Goal: Register for event/course

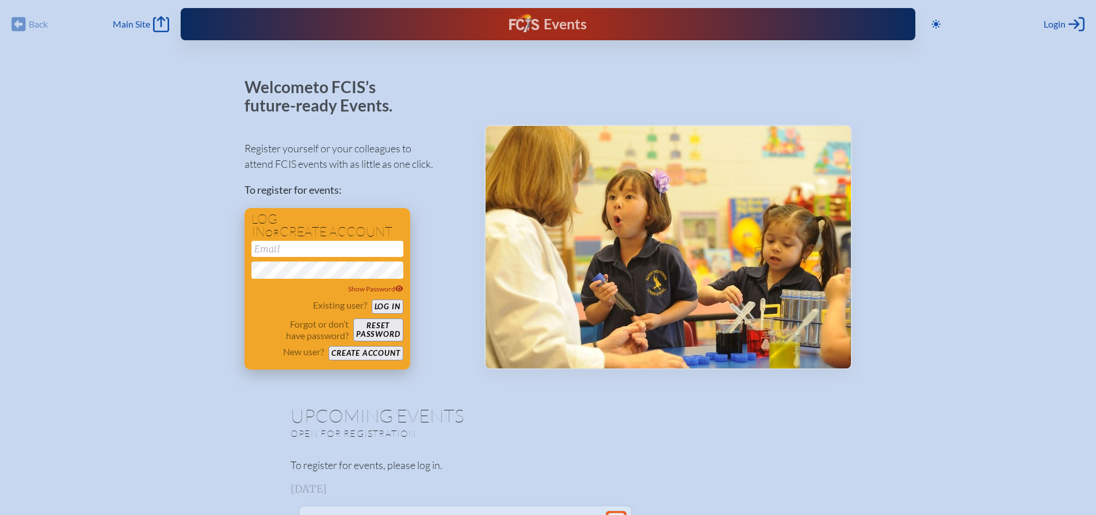
click at [307, 248] on input "email" at bounding box center [327, 249] width 152 height 16
type input "[EMAIL_ADDRESS][DOMAIN_NAME]"
click at [393, 305] on button "Log in" at bounding box center [388, 307] width 32 height 14
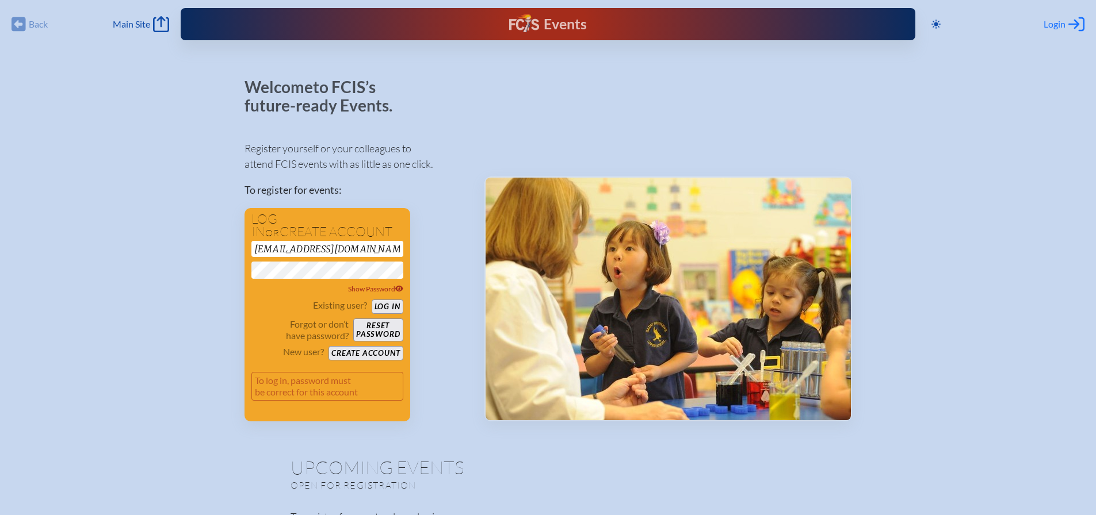
click at [1050, 21] on span "Login" at bounding box center [1054, 24] width 22 height 12
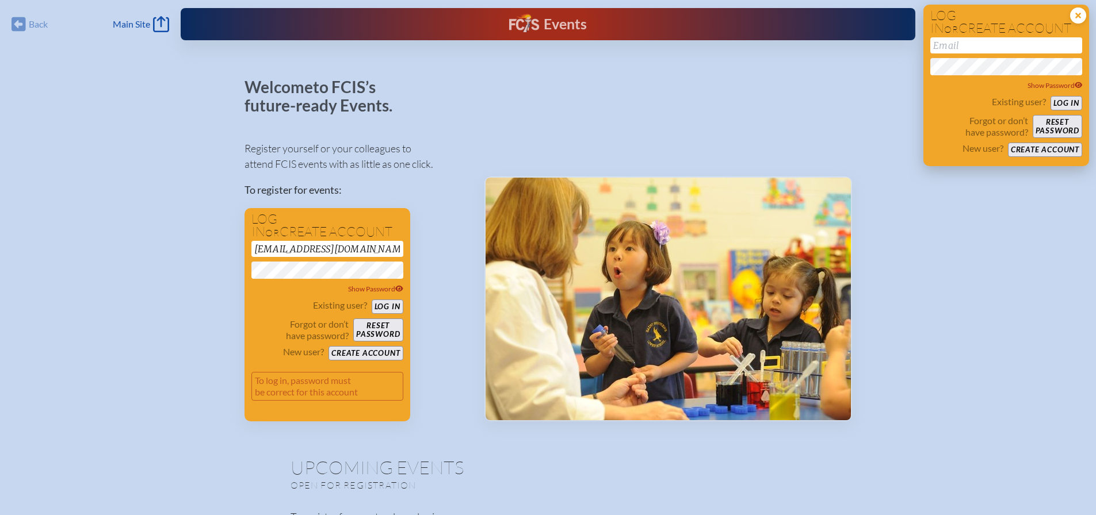
click at [1075, 15] on icon at bounding box center [1078, 15] width 16 height 16
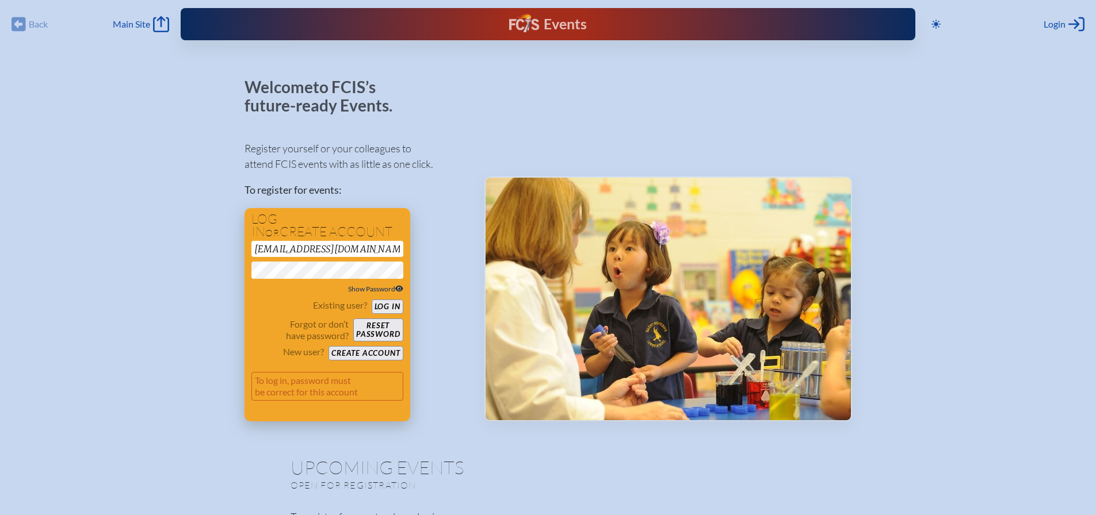
click at [399, 289] on icon at bounding box center [399, 288] width 8 height 7
click at [393, 305] on button "Log in" at bounding box center [388, 307] width 32 height 14
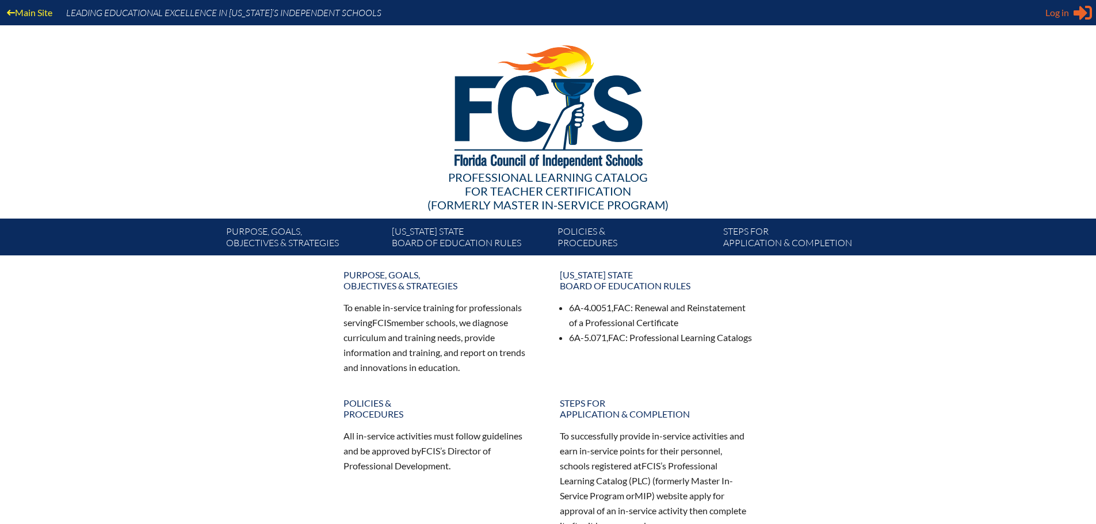
click at [1061, 12] on span "Log in" at bounding box center [1057, 13] width 24 height 14
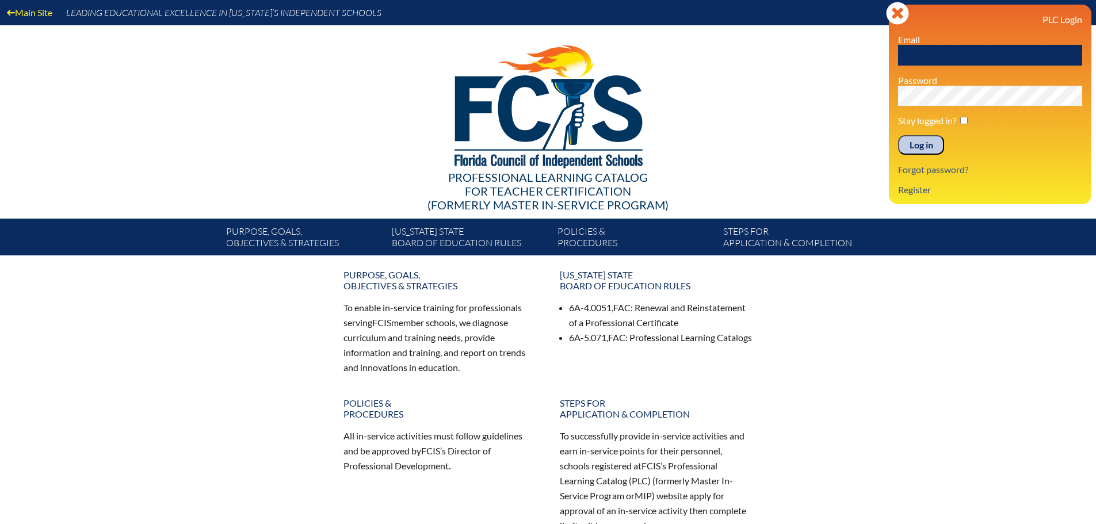
click at [911, 145] on input "Log in" at bounding box center [921, 145] width 46 height 20
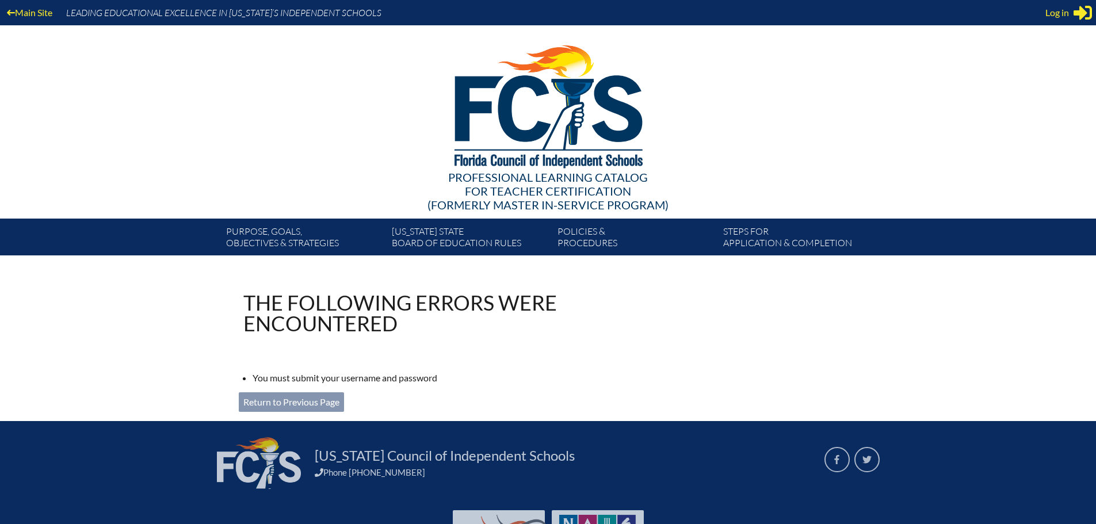
click at [295, 401] on link "Return to Previous Page" at bounding box center [291, 402] width 105 height 20
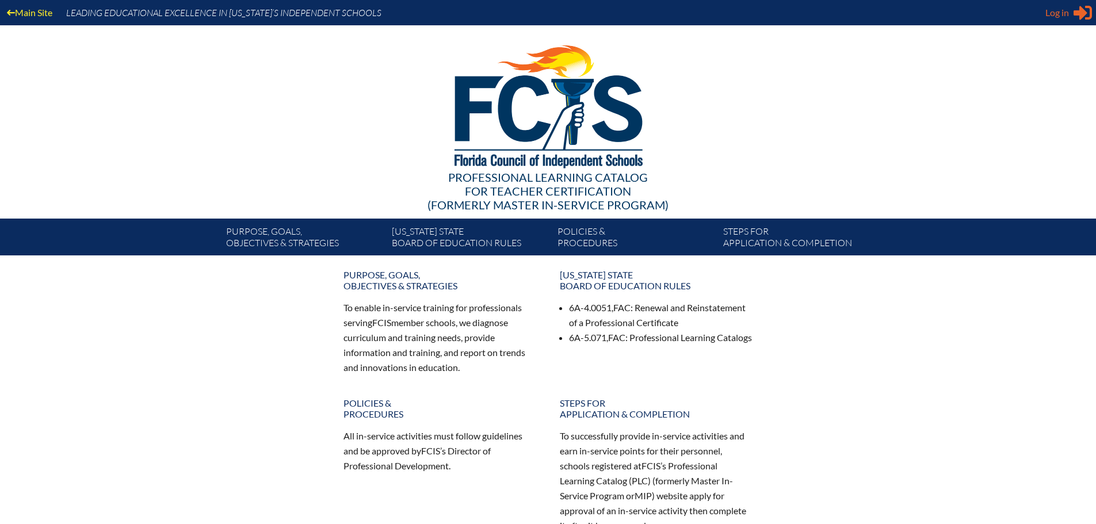
click at [1049, 19] on span "Log in" at bounding box center [1057, 13] width 24 height 14
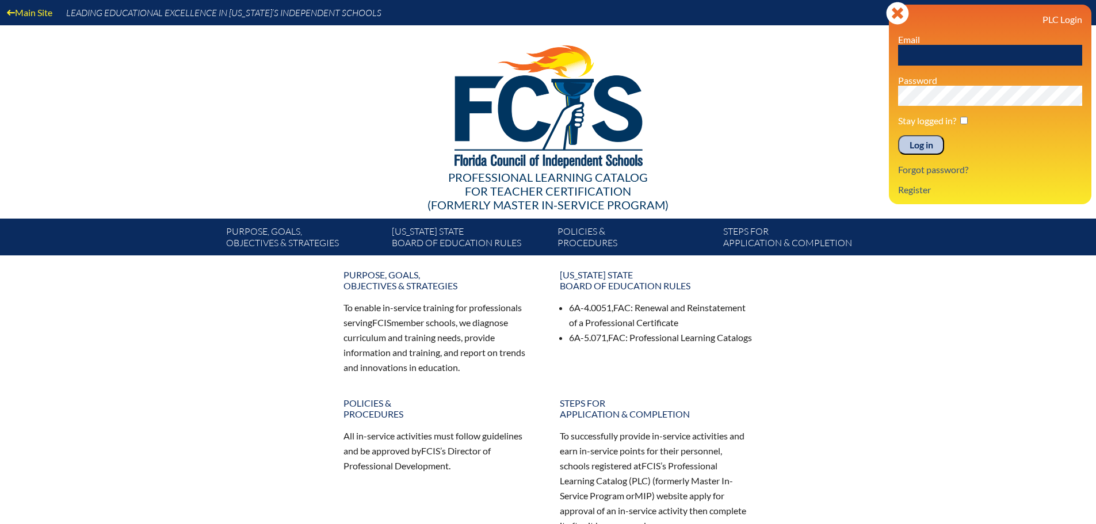
click at [943, 53] on input "text" at bounding box center [990, 55] width 184 height 21
type input "[EMAIL_ADDRESS][DOMAIN_NAME]"
click at [966, 117] on input "checkbox" at bounding box center [963, 120] width 7 height 7
click at [964, 118] on input "checkbox" at bounding box center [963, 120] width 7 height 7
checkbox input "false"
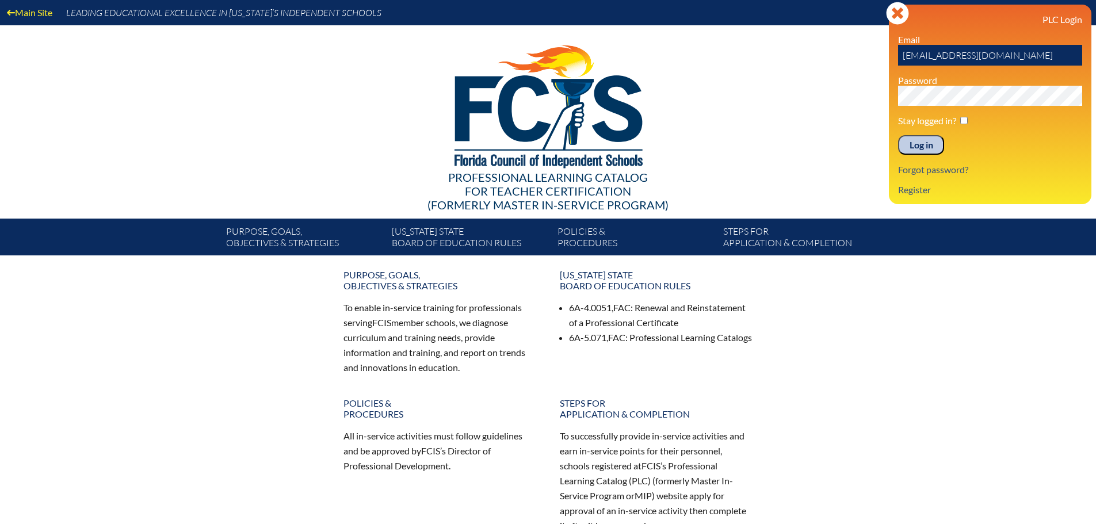
click at [919, 147] on input "Log in" at bounding box center [921, 145] width 46 height 20
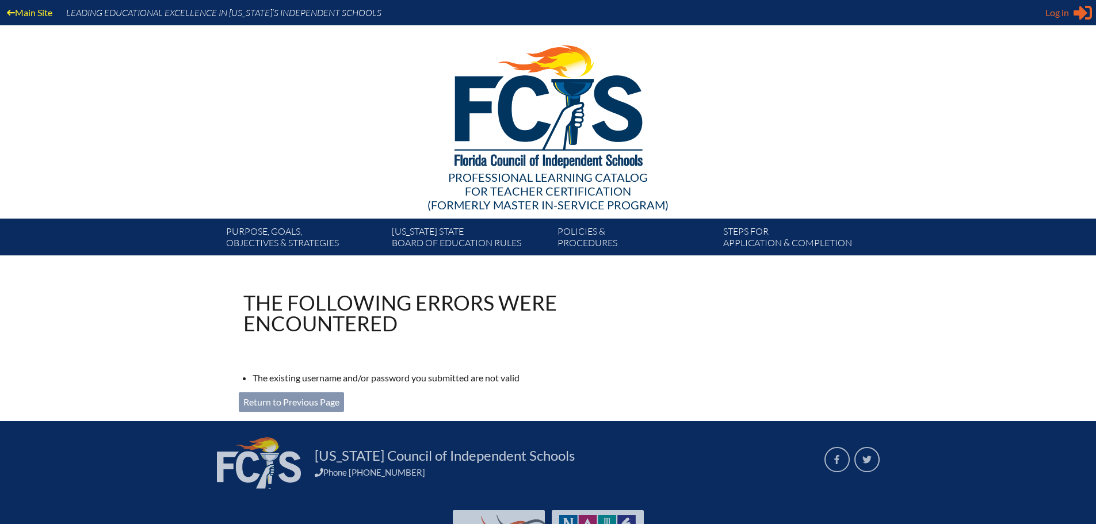
click at [1059, 12] on span "Log in" at bounding box center [1057, 13] width 24 height 14
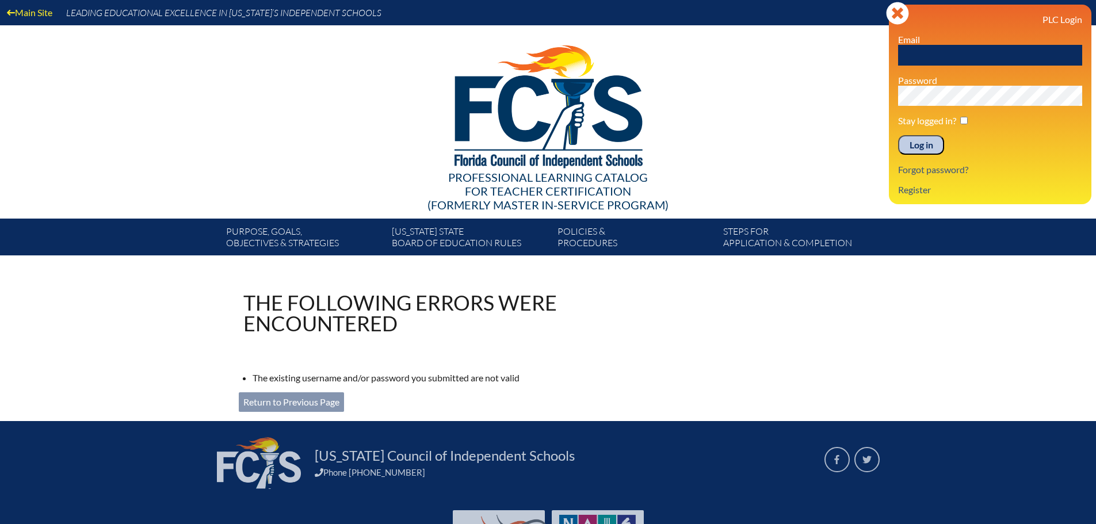
click at [946, 52] on input "text" at bounding box center [990, 55] width 184 height 21
type input "[EMAIL_ADDRESS][DOMAIN_NAME]"
click at [920, 169] on link "Forgot password?" at bounding box center [932, 170] width 79 height 16
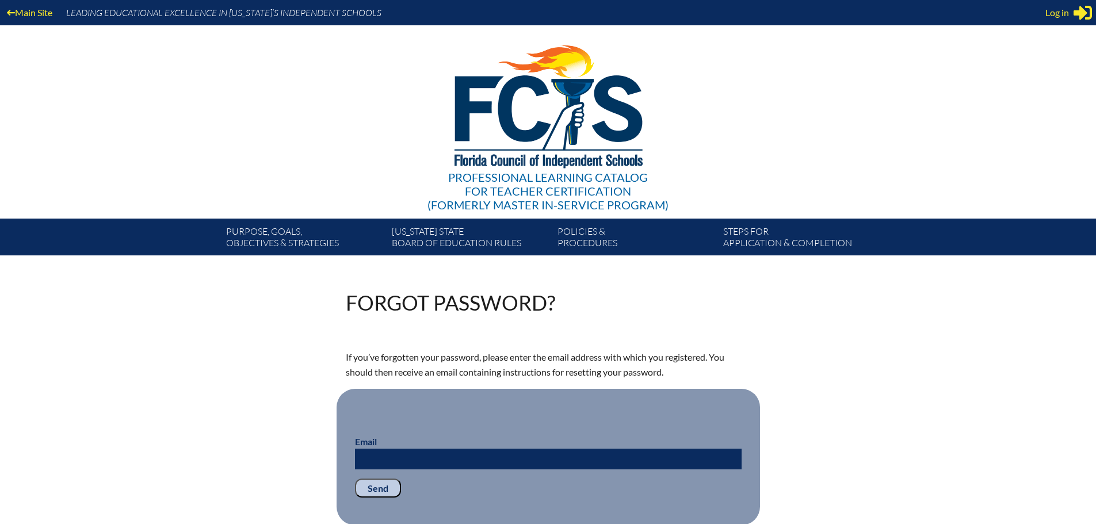
click at [412, 454] on input "Email" at bounding box center [548, 459] width 387 height 21
type input "[EMAIL_ADDRESS][DOMAIN_NAME]"
click at [369, 486] on input "Send" at bounding box center [378, 489] width 46 height 20
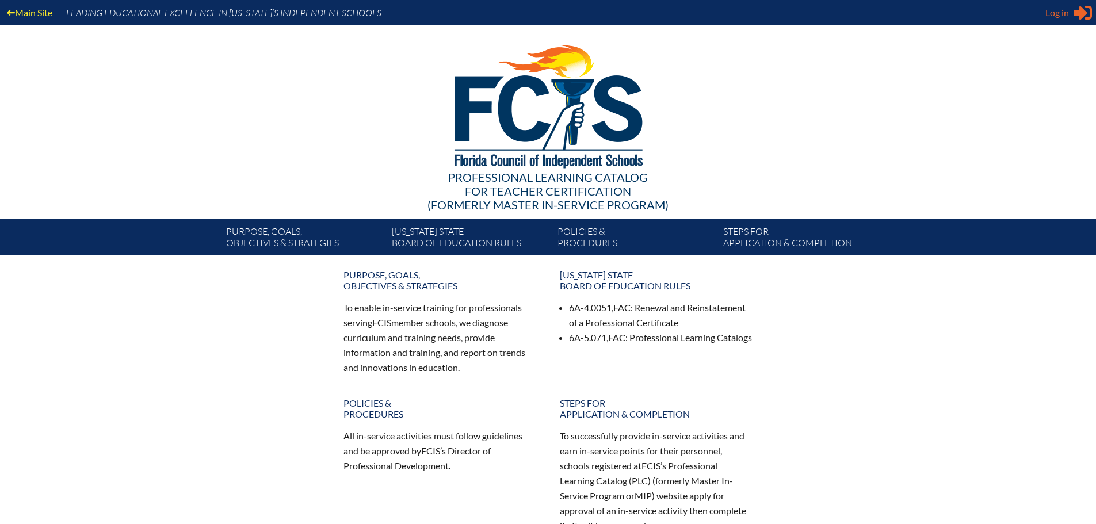
click at [1061, 14] on span "Log in" at bounding box center [1057, 13] width 24 height 14
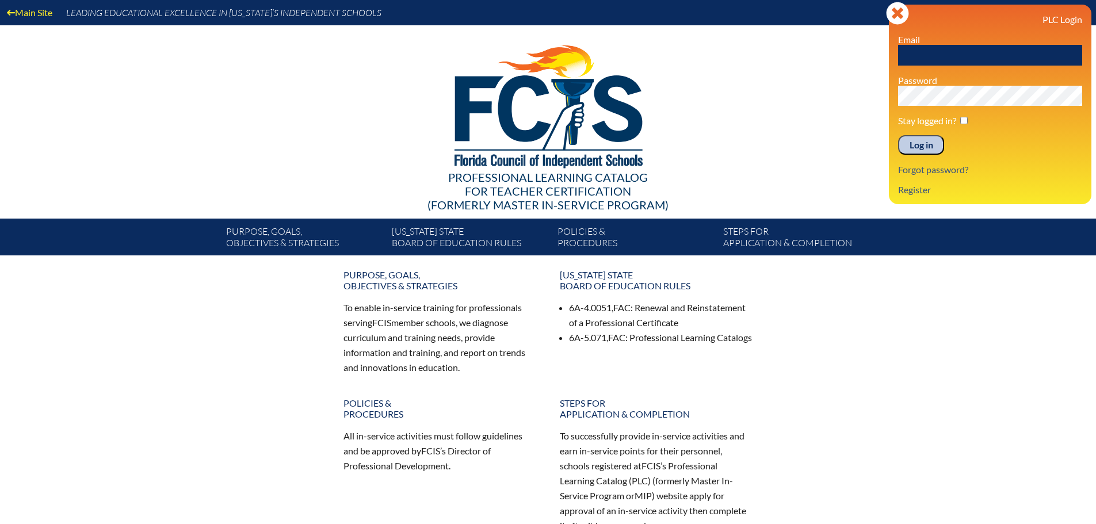
click at [915, 51] on input "text" at bounding box center [990, 55] width 184 height 21
type input "[EMAIL_ADDRESS][DOMAIN_NAME]"
click at [926, 142] on input "Log in" at bounding box center [921, 145] width 46 height 20
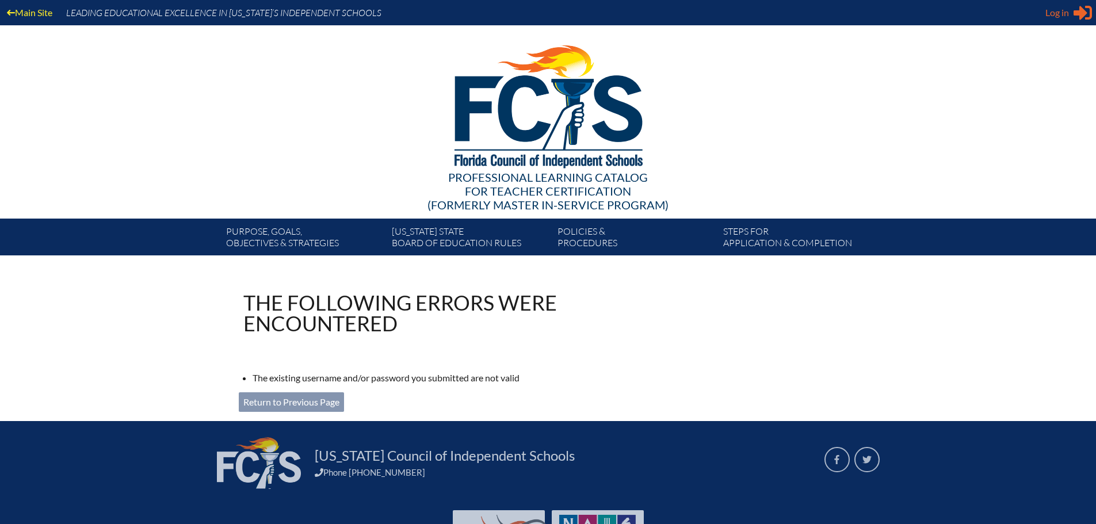
click at [1056, 13] on span "Log in" at bounding box center [1057, 13] width 24 height 14
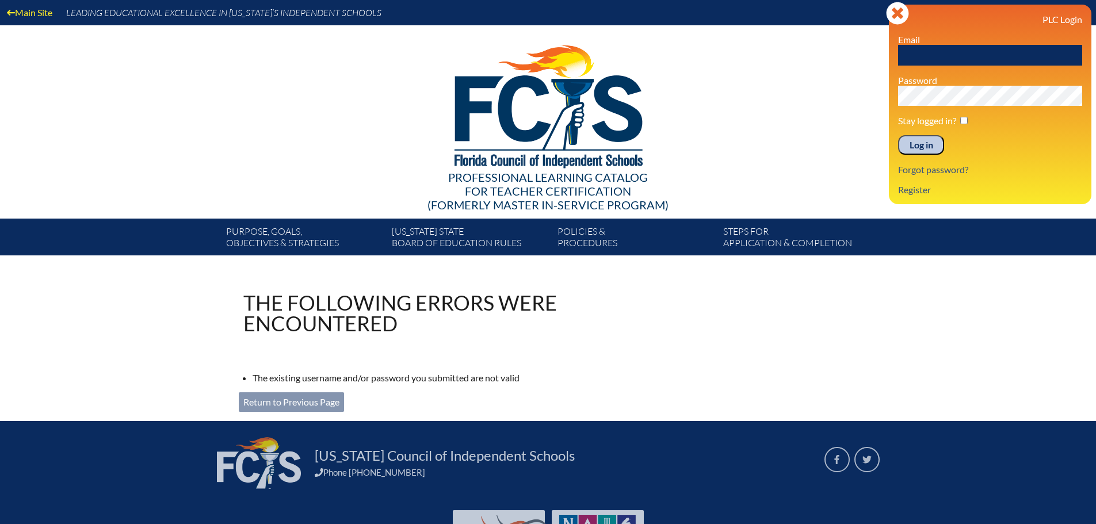
click at [943, 57] on input "text" at bounding box center [990, 55] width 184 height 21
type input "topsahl@thechristschool.org"
click at [909, 147] on input "Log in" at bounding box center [921, 145] width 46 height 20
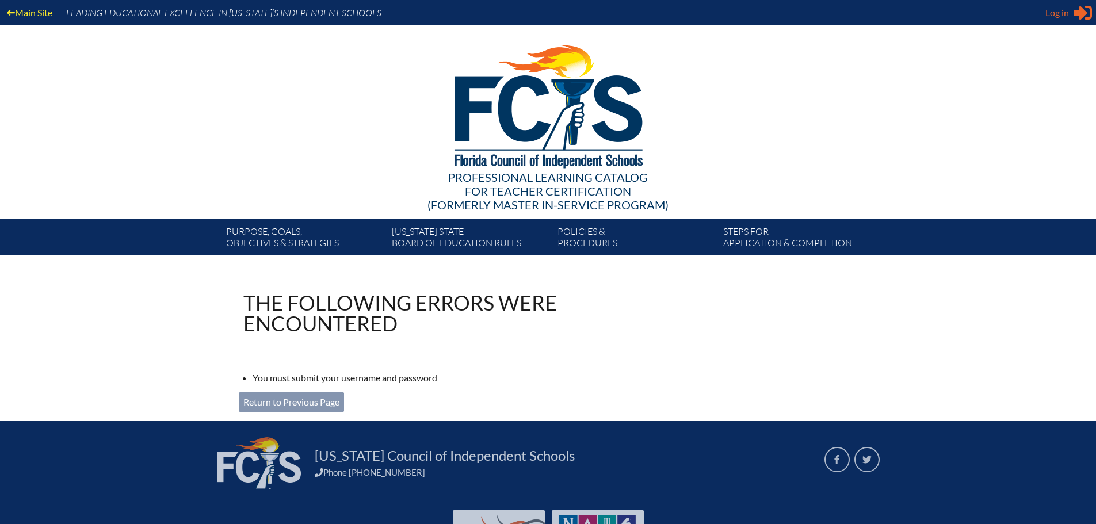
click at [1053, 10] on span "Log in" at bounding box center [1057, 13] width 24 height 14
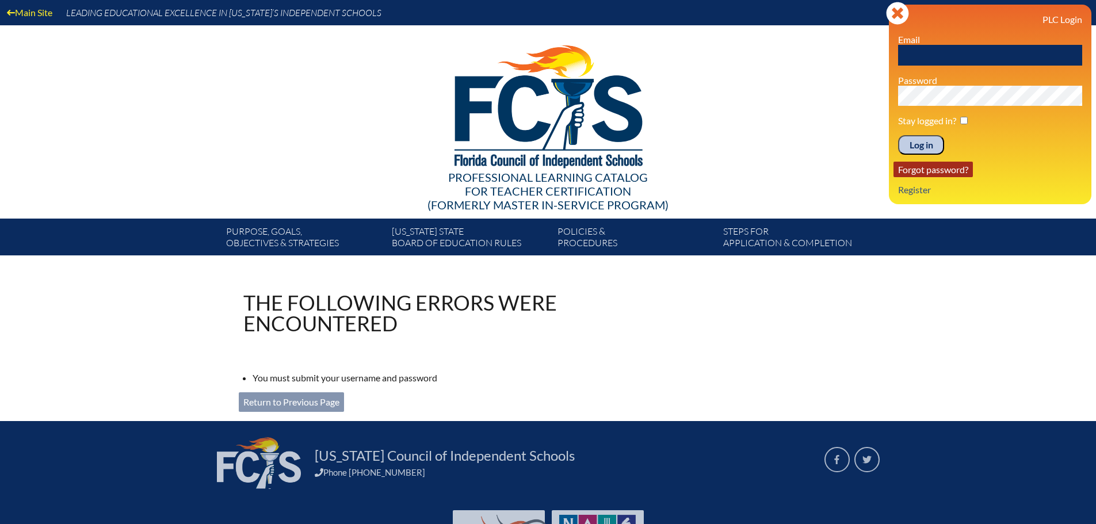
click at [920, 170] on link "Forgot password?" at bounding box center [932, 170] width 79 height 16
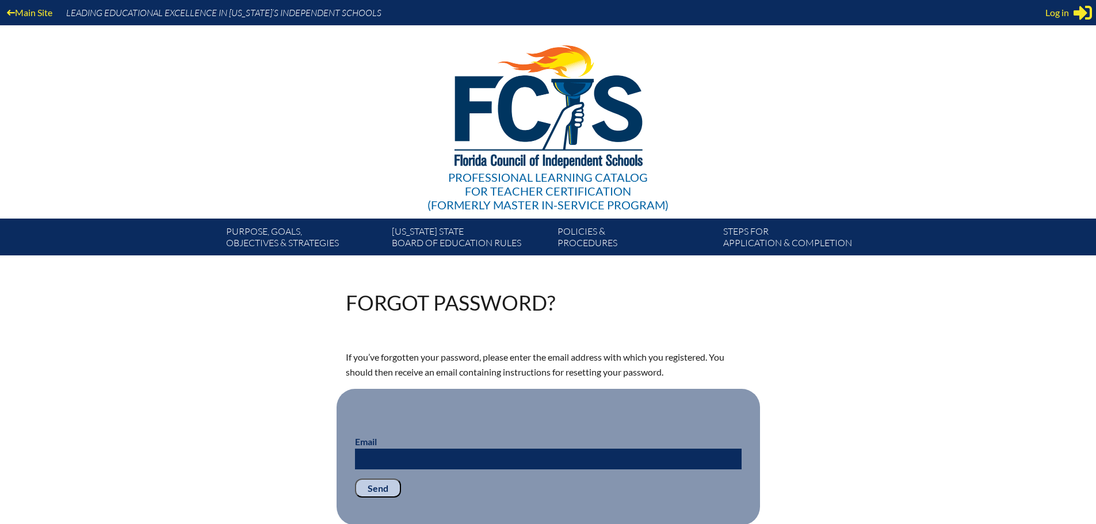
click at [405, 460] on input "Email" at bounding box center [548, 459] width 387 height 21
type input "topsahl@thechristschool.org"
click at [379, 490] on input "Send" at bounding box center [378, 489] width 46 height 20
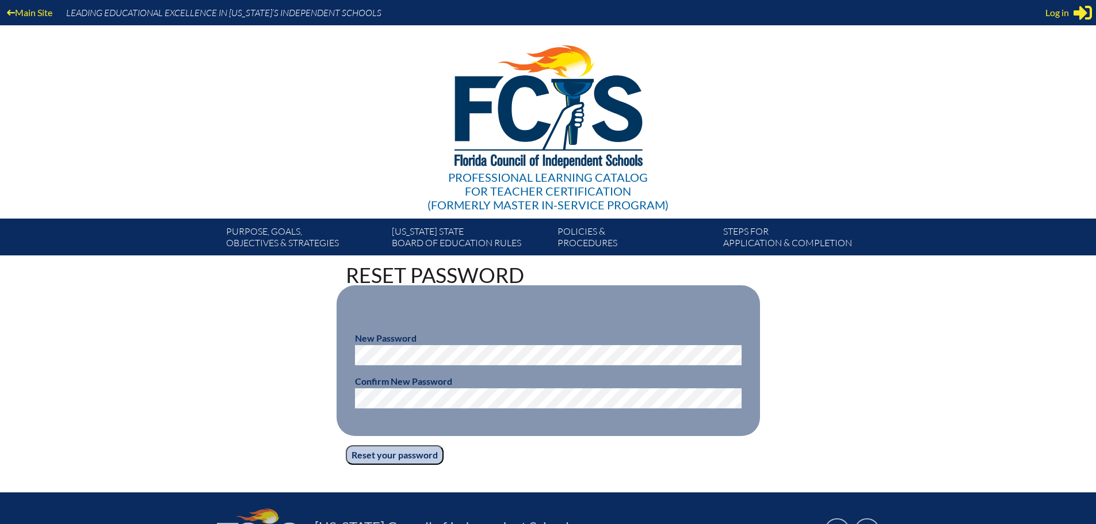
click at [366, 454] on input "Reset your password" at bounding box center [395, 455] width 98 height 20
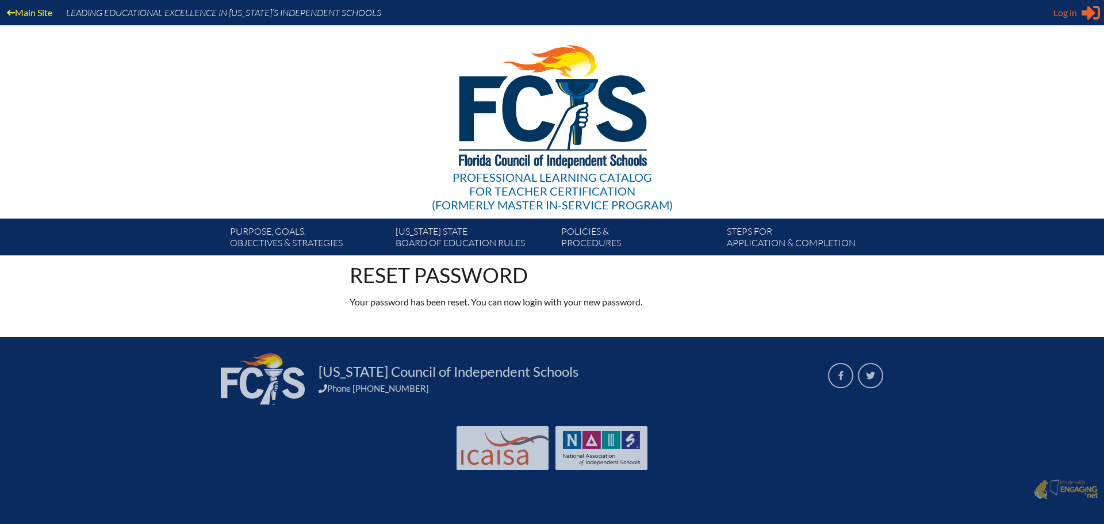
click at [1064, 17] on span "Log in" at bounding box center [1066, 13] width 24 height 14
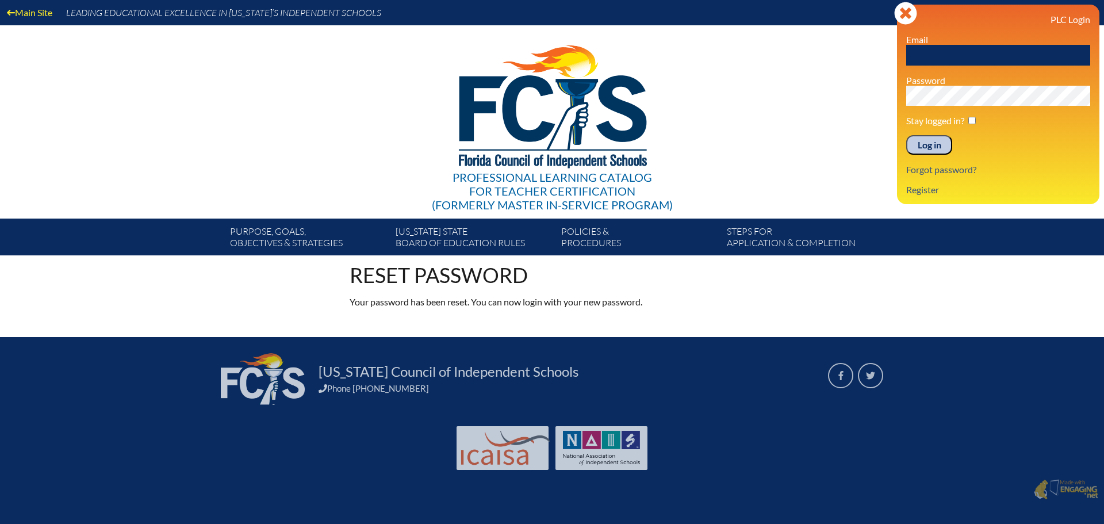
click at [927, 49] on input "text" at bounding box center [999, 55] width 184 height 21
type input "[EMAIL_ADDRESS][DOMAIN_NAME]"
click at [926, 148] on input "Log in" at bounding box center [930, 145] width 46 height 20
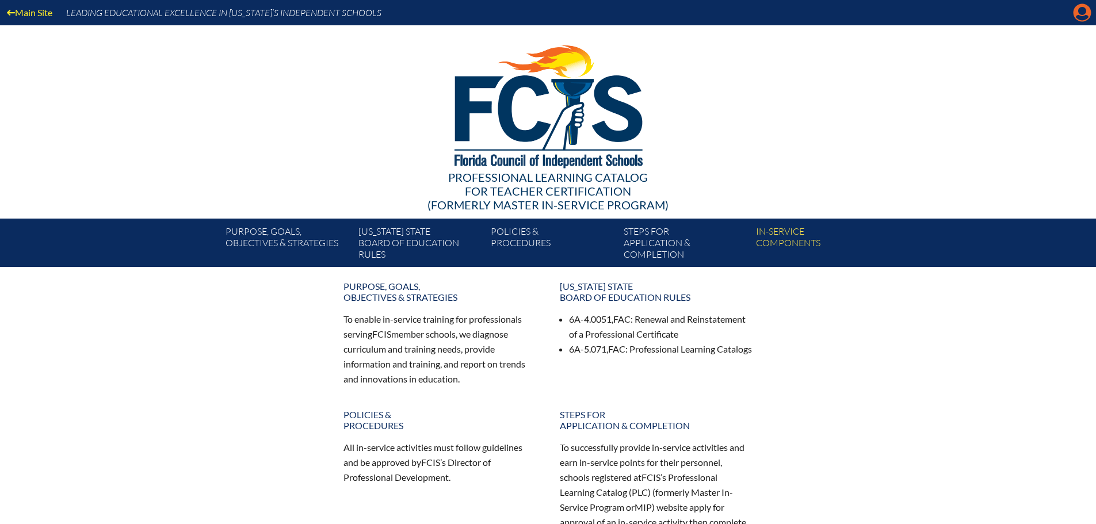
click at [1083, 13] on icon "Manage account" at bounding box center [1082, 12] width 18 height 18
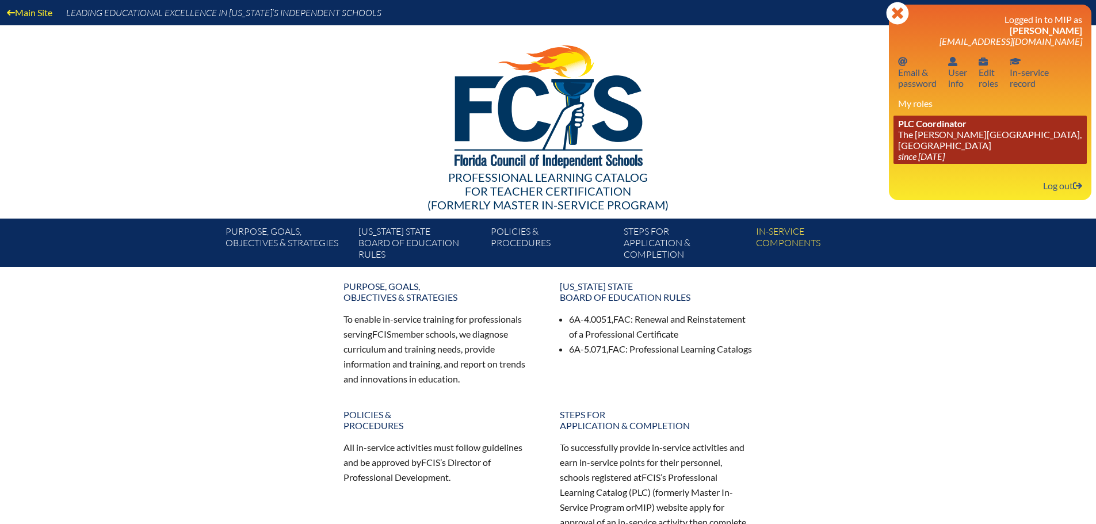
click at [934, 132] on link "PLC Coordinator The Christ School, Orlando since 2018 Jun 29" at bounding box center [989, 140] width 193 height 48
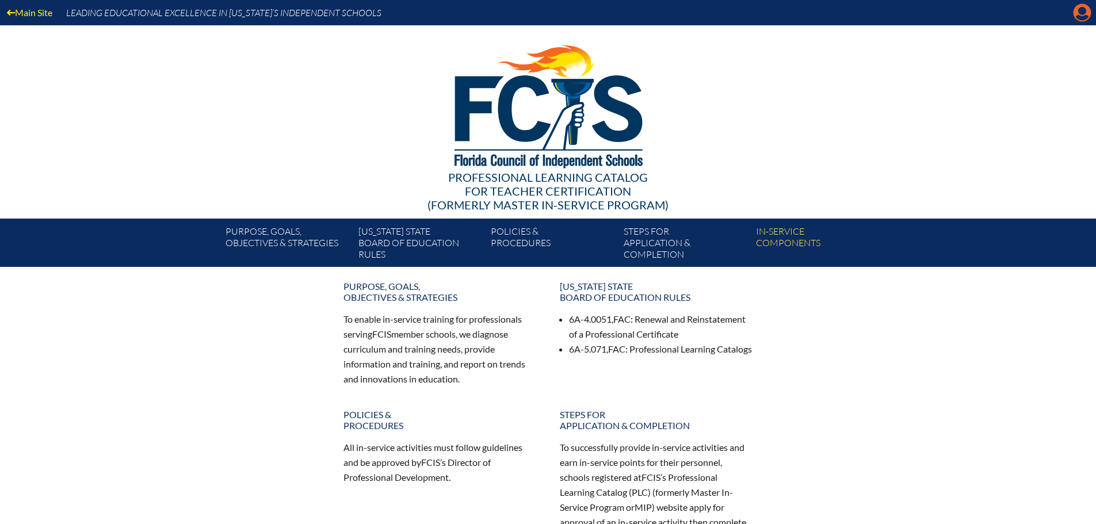
click at [1081, 14] on icon "Manage account" at bounding box center [1082, 12] width 18 height 18
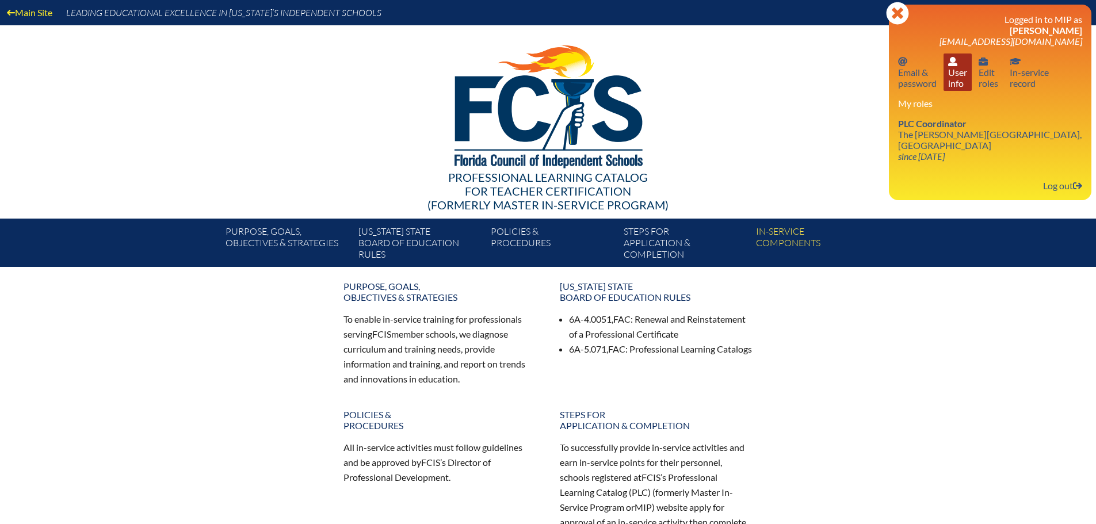
click at [955, 65] on icon at bounding box center [952, 61] width 9 height 9
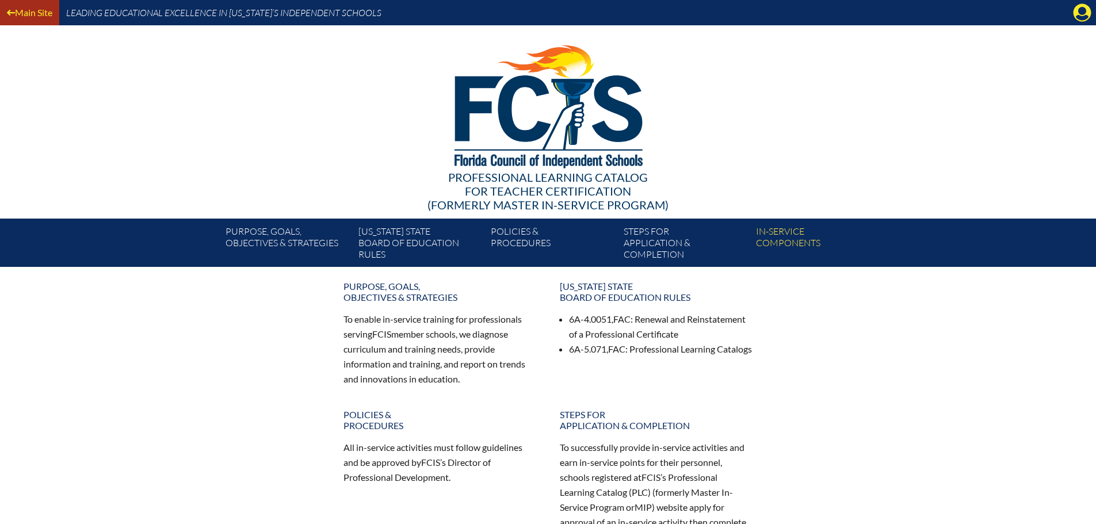
click at [24, 12] on link "Main Site" at bounding box center [29, 13] width 55 height 16
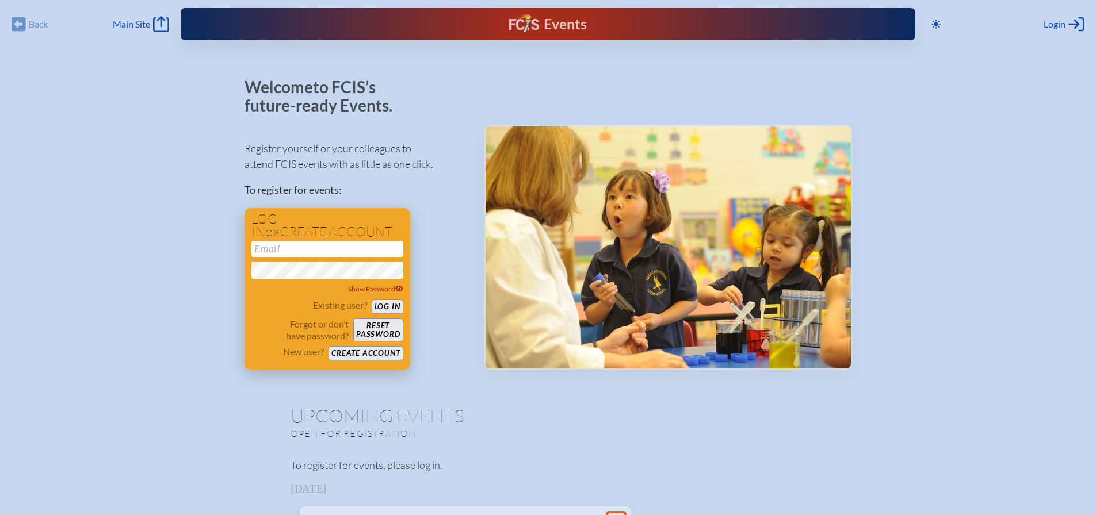
click at [309, 251] on input "email" at bounding box center [327, 249] width 152 height 16
type input "[EMAIL_ADDRESS][DOMAIN_NAME]"
click at [383, 304] on button "Log in" at bounding box center [388, 307] width 32 height 14
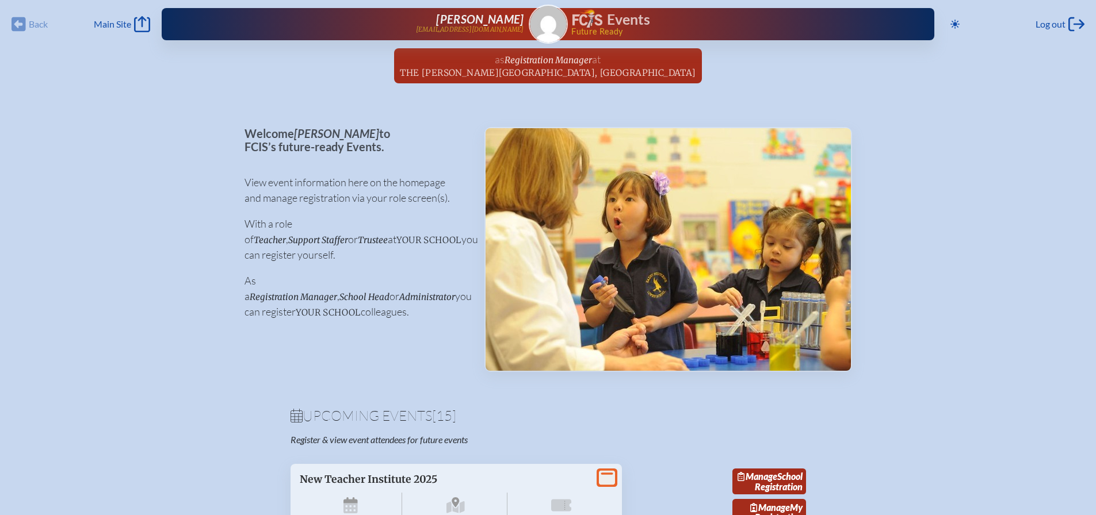
scroll to position [58, 0]
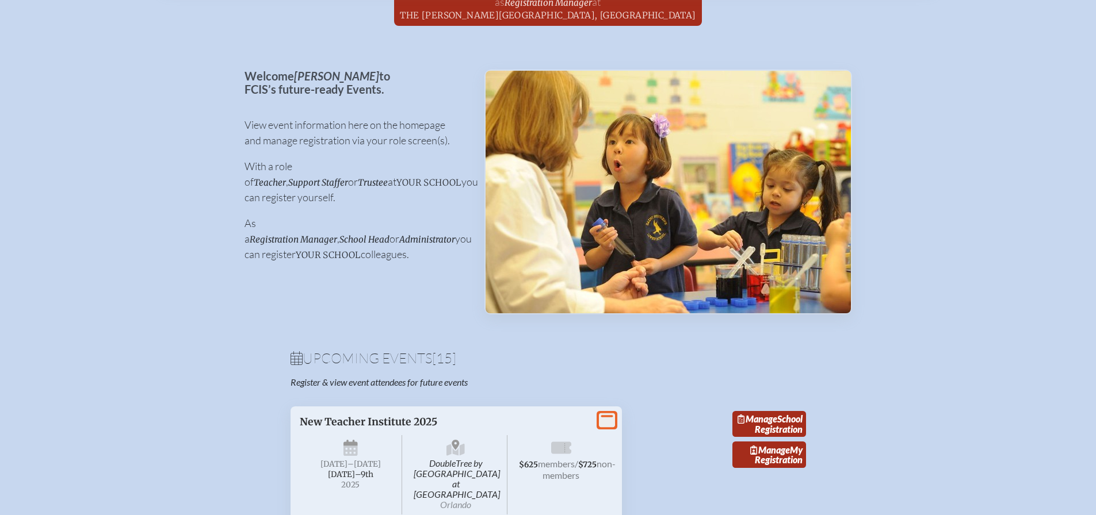
click at [299, 361] on icon at bounding box center [296, 358] width 12 height 14
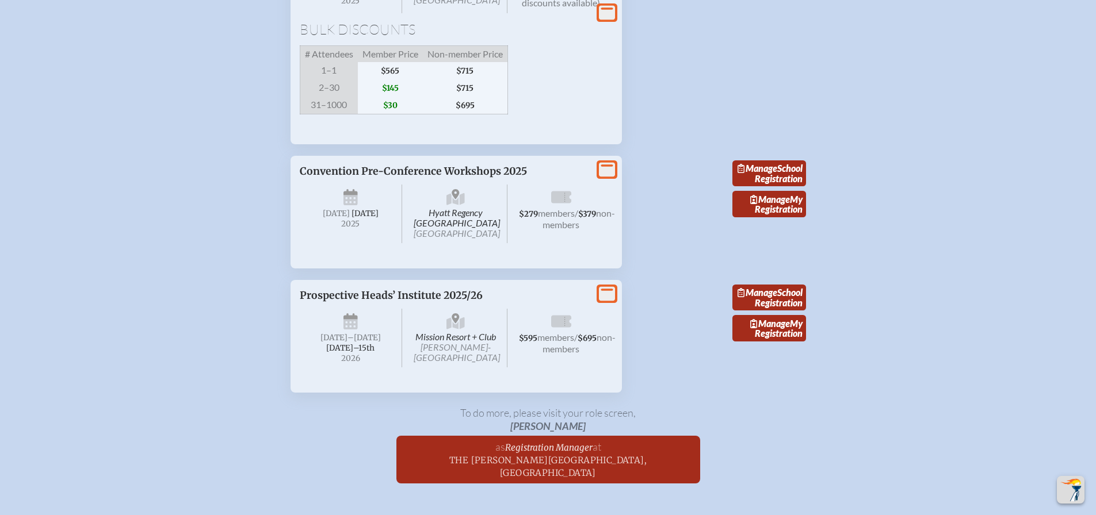
scroll to position [2301, 0]
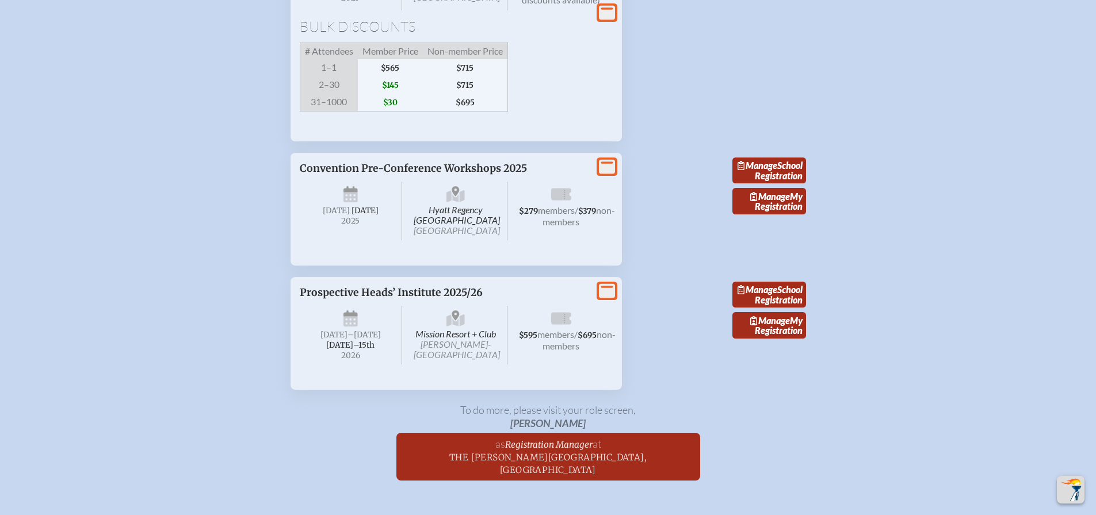
click at [400, 175] on p "Convention Pre-Conference Workshops 2025" at bounding box center [445, 168] width 290 height 13
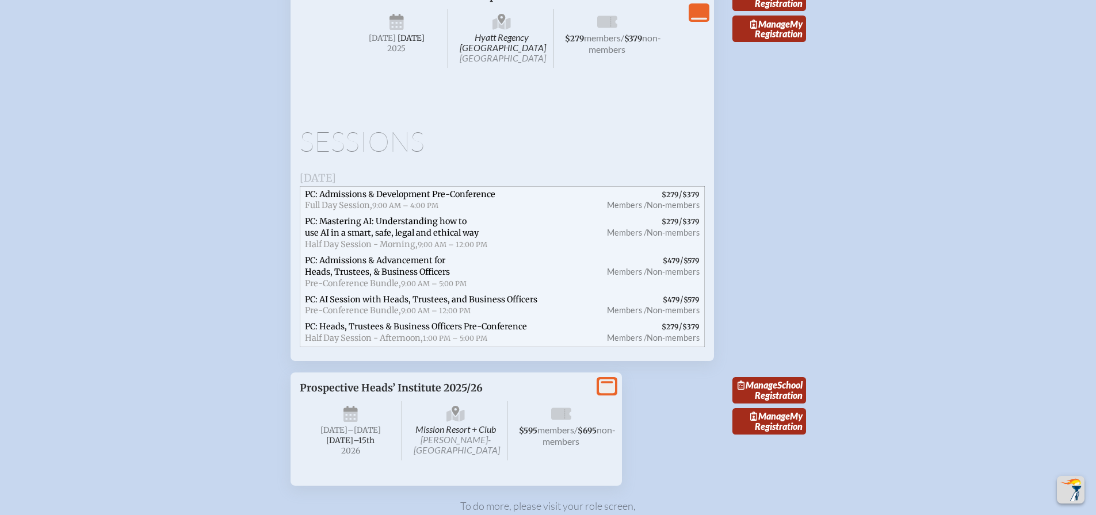
scroll to position [2416, 0]
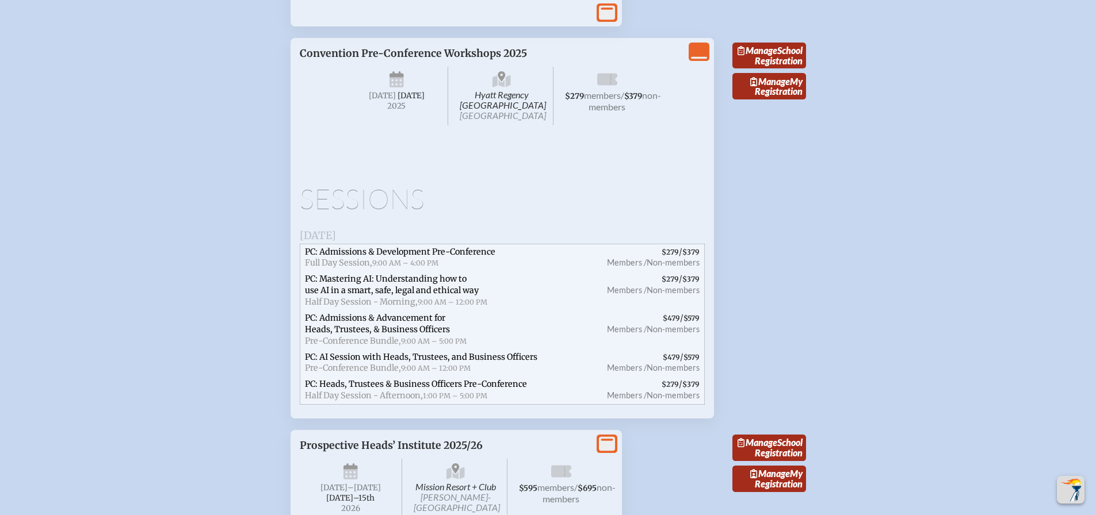
click at [704, 60] on icon "View Less" at bounding box center [699, 52] width 16 height 16
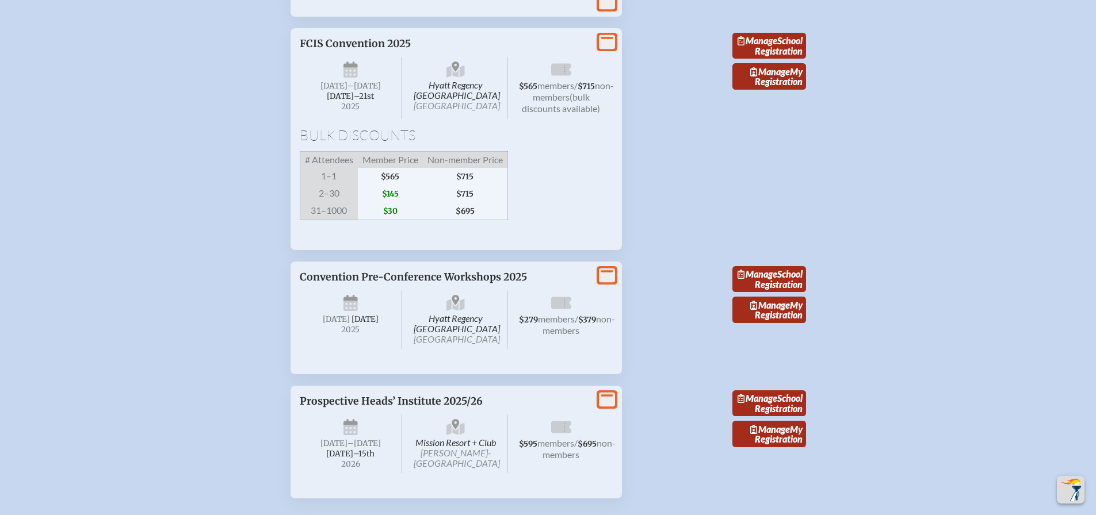
scroll to position [2135, 0]
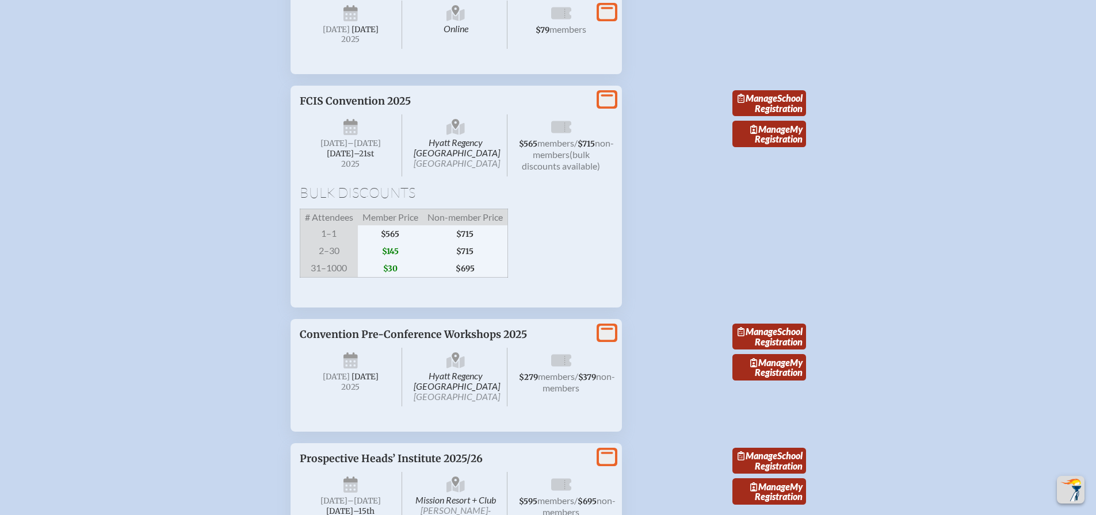
click at [352, 159] on span "[DATE]–⁠21st" at bounding box center [350, 154] width 47 height 10
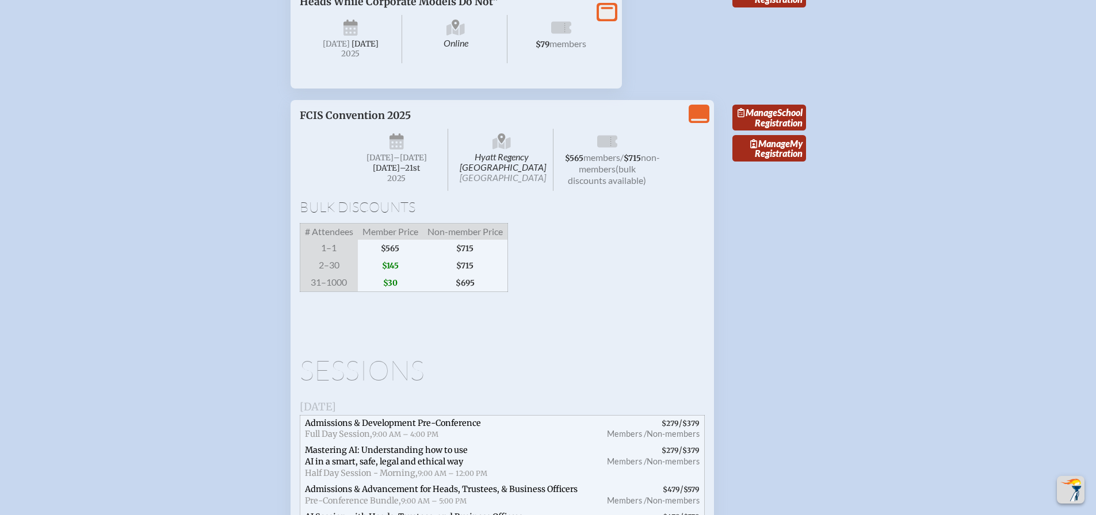
scroll to position [2128, 0]
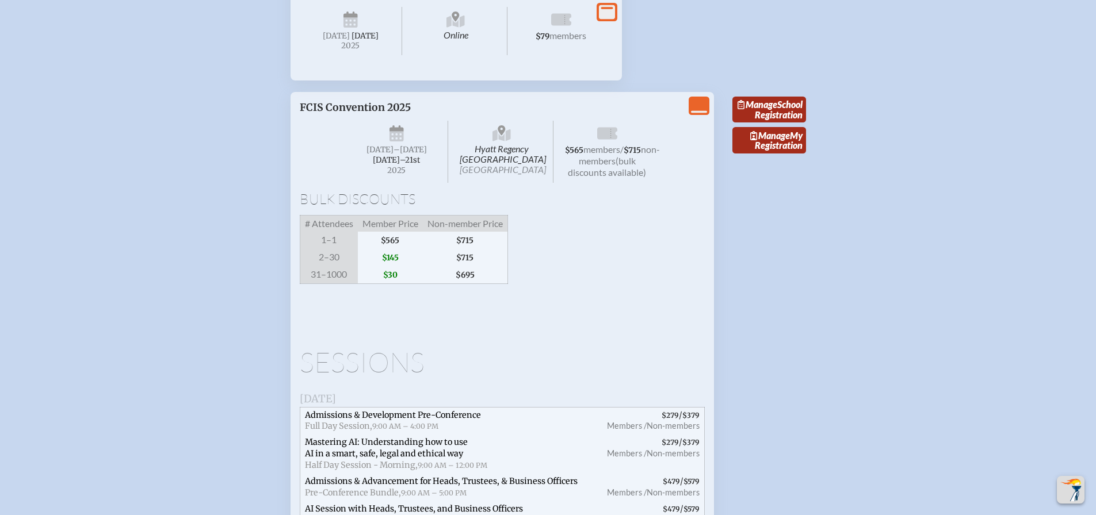
click at [489, 183] on span "Hyatt Regency Jacksonville Riverfront Jacksonville" at bounding box center [501, 152] width 103 height 62
click at [500, 144] on icon at bounding box center [501, 134] width 18 height 18
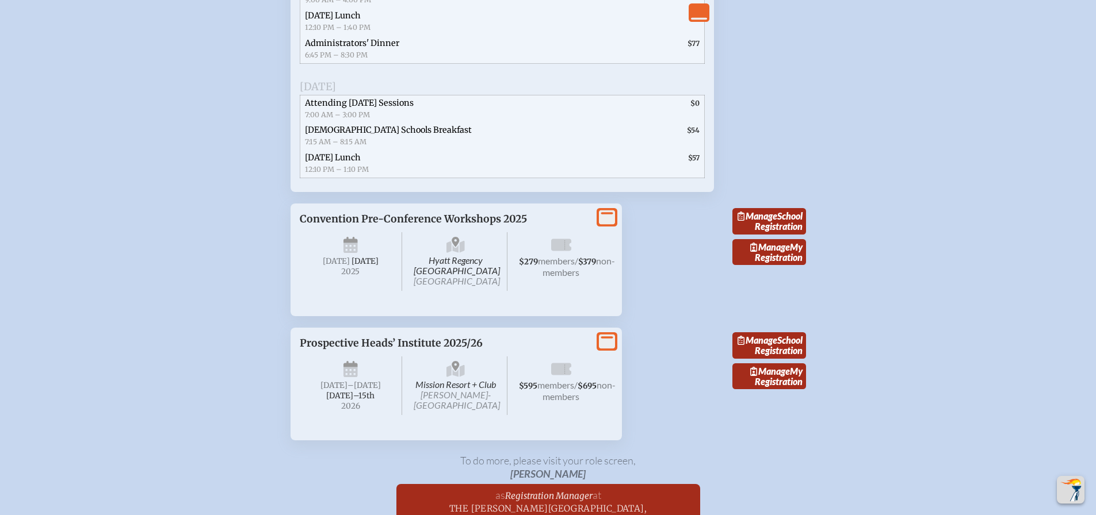
scroll to position [2876, 0]
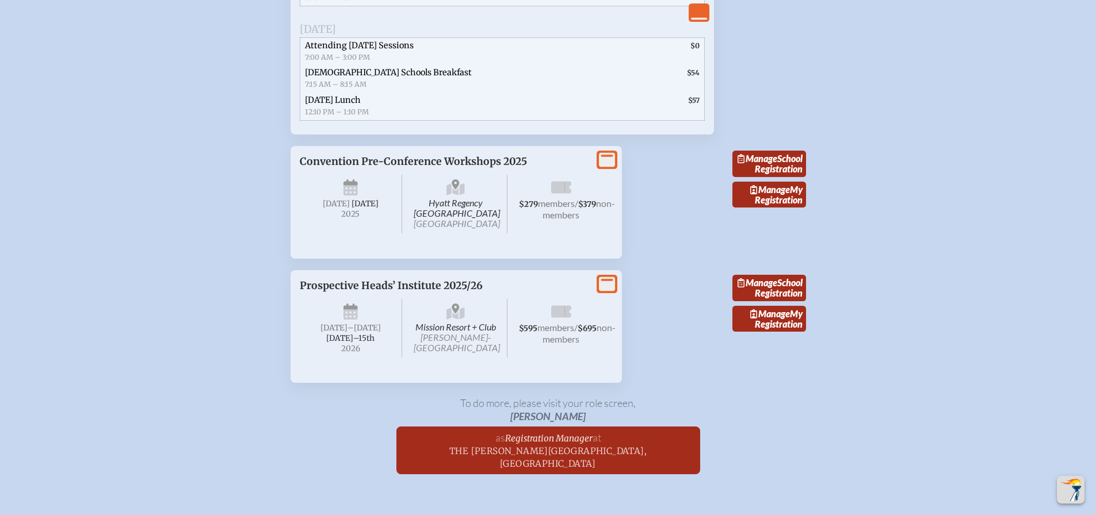
click at [451, 234] on span "Hyatt Regency Jacksonville Riverfront Jacksonville" at bounding box center [455, 204] width 103 height 59
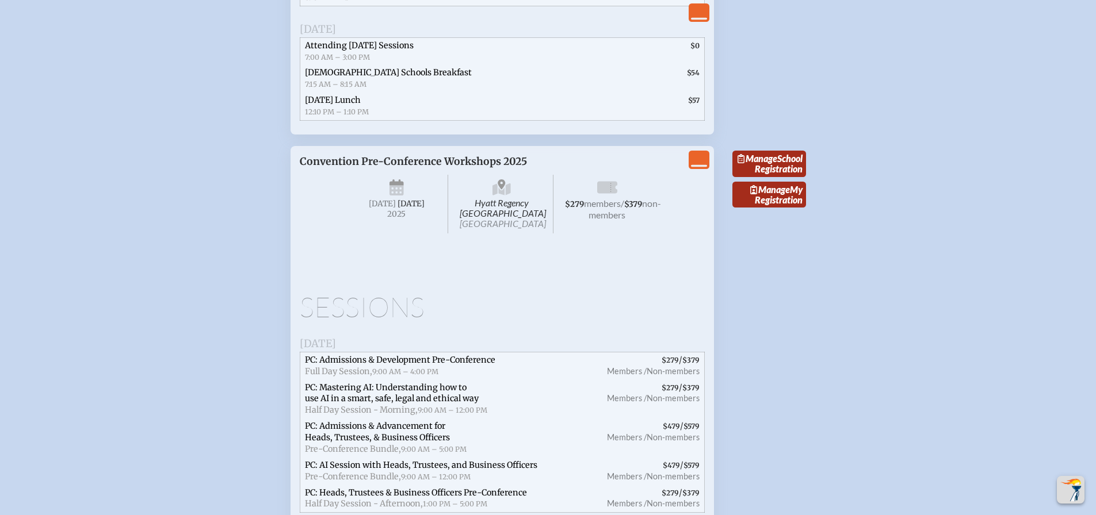
click at [507, 234] on span "Hyatt Regency Jacksonville Riverfront Jacksonville" at bounding box center [501, 204] width 103 height 59
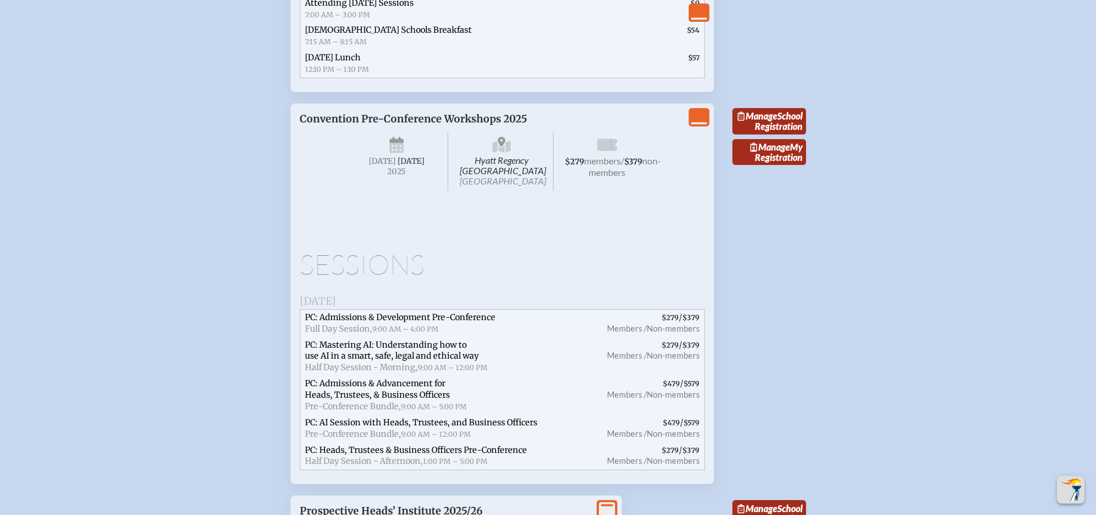
scroll to position [2941, 0]
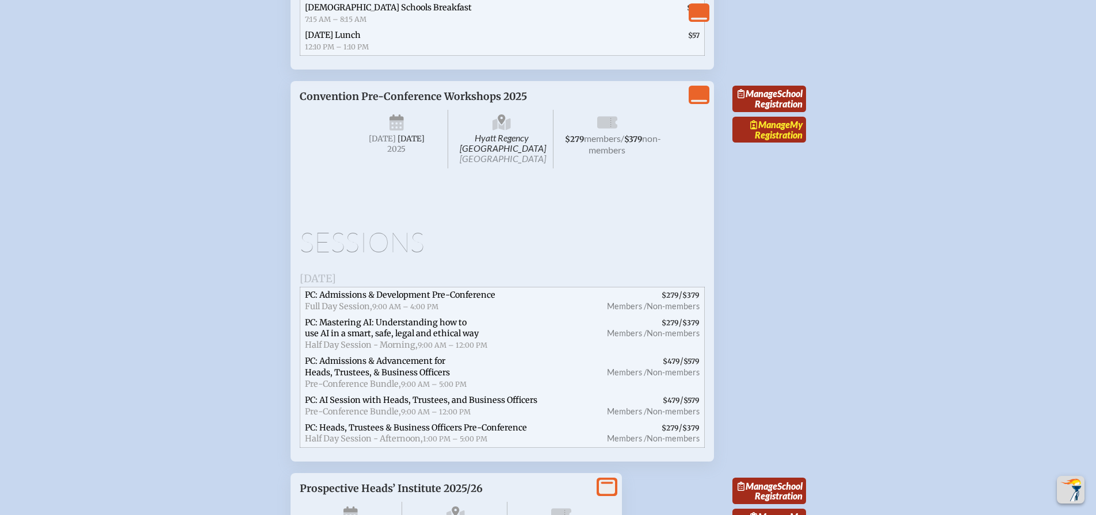
click at [794, 143] on link "Manage My Registration" at bounding box center [769, 130] width 74 height 26
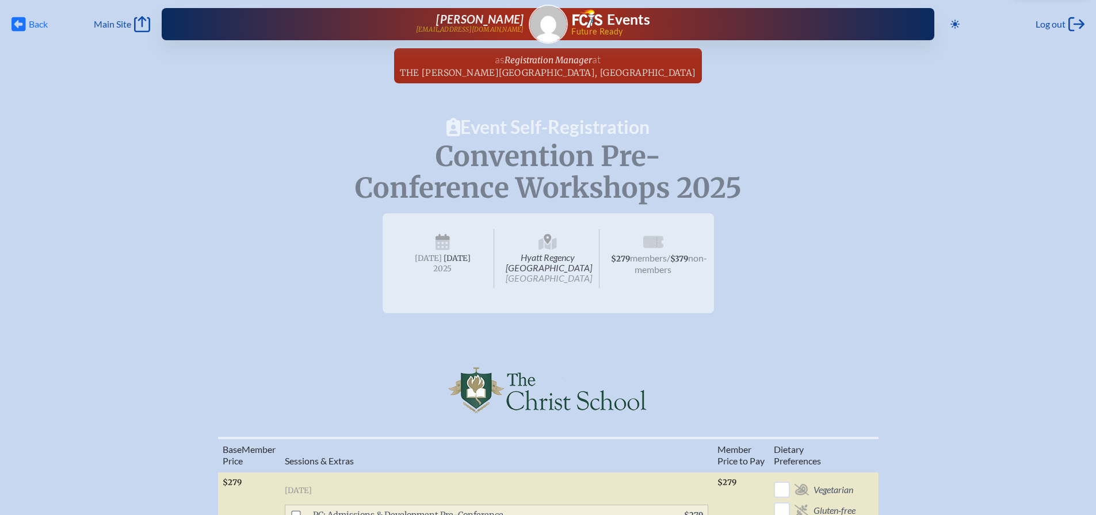
click at [21, 24] on icon "Back" at bounding box center [19, 24] width 14 height 16
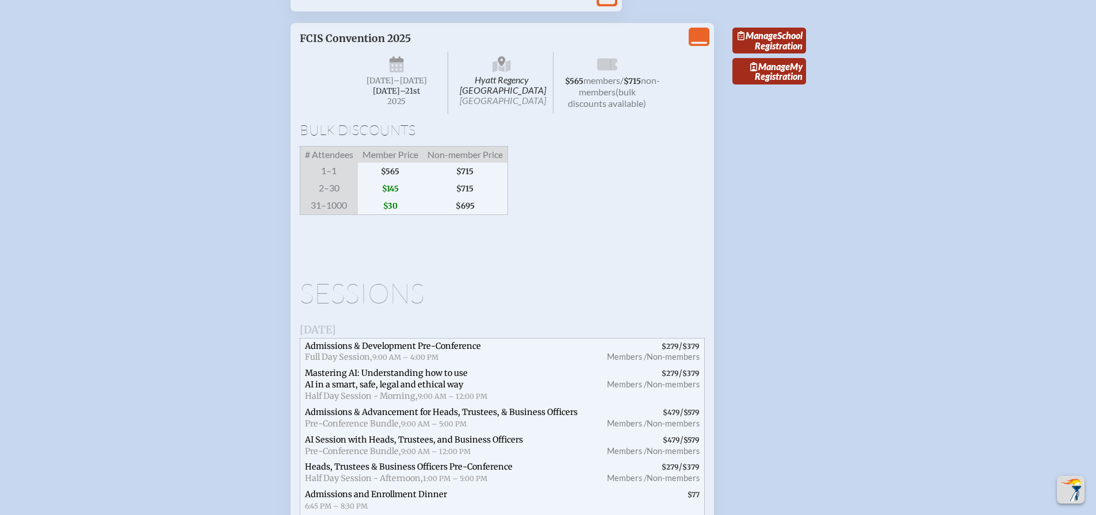
scroll to position [2193, 0]
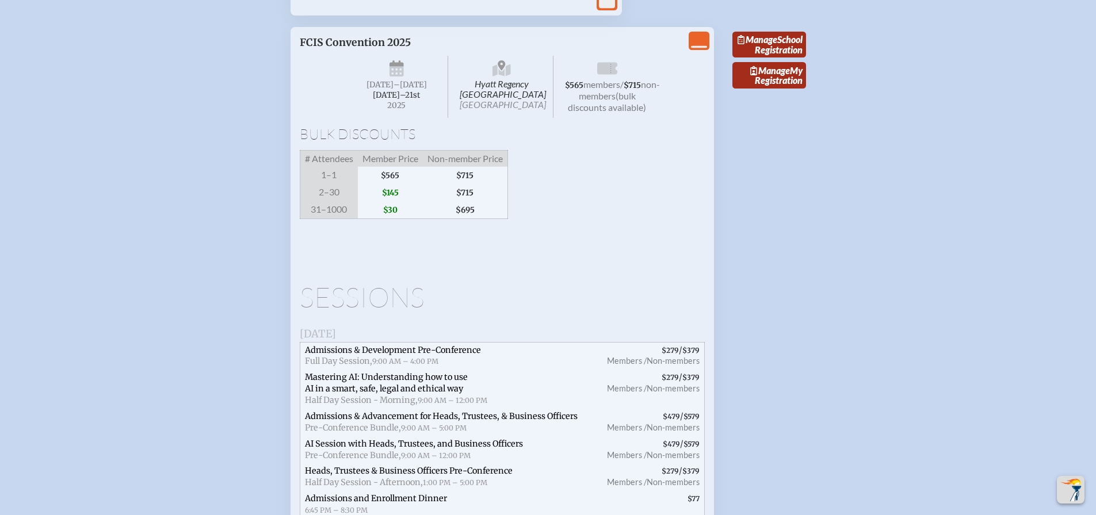
click at [393, 90] on span "[DATE]" at bounding box center [379, 85] width 27 height 10
click at [395, 79] on icon at bounding box center [396, 69] width 14 height 18
click at [780, 58] on link "Manage School Registration" at bounding box center [769, 45] width 74 height 26
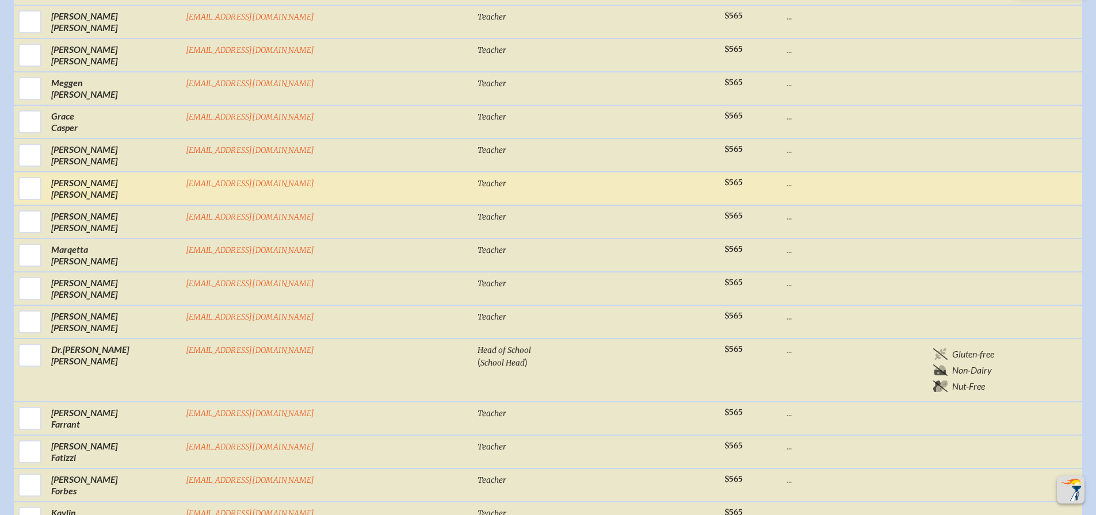
scroll to position [748, 0]
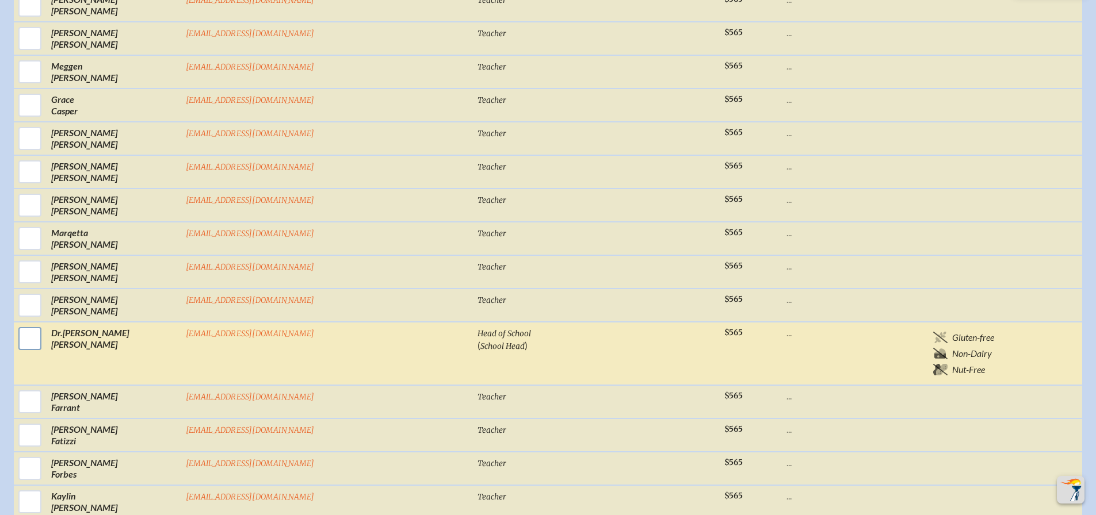
click at [44, 324] on input "checkbox" at bounding box center [30, 338] width 29 height 29
checkbox input "true"
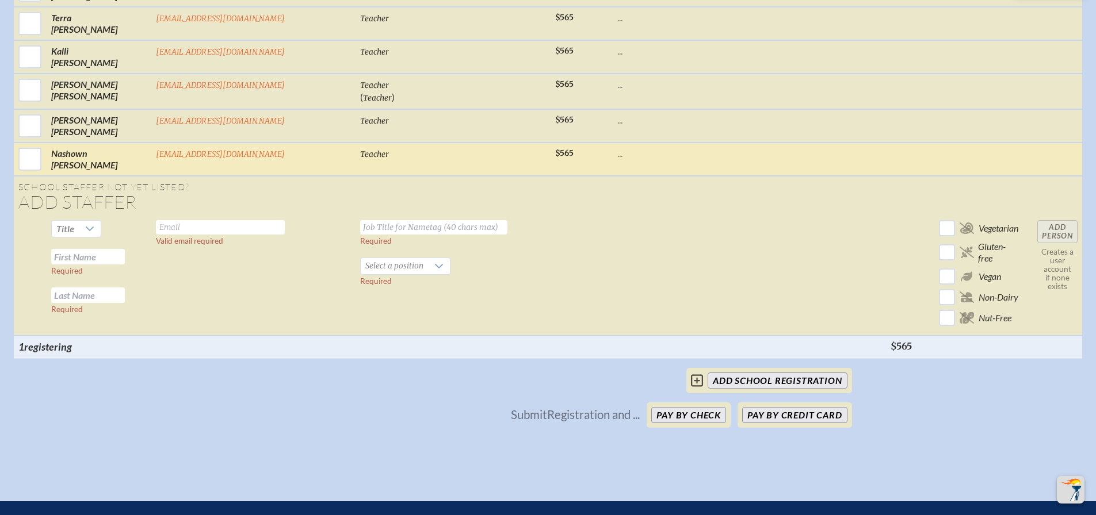
scroll to position [2890, 0]
